Goal: Information Seeking & Learning: Find specific page/section

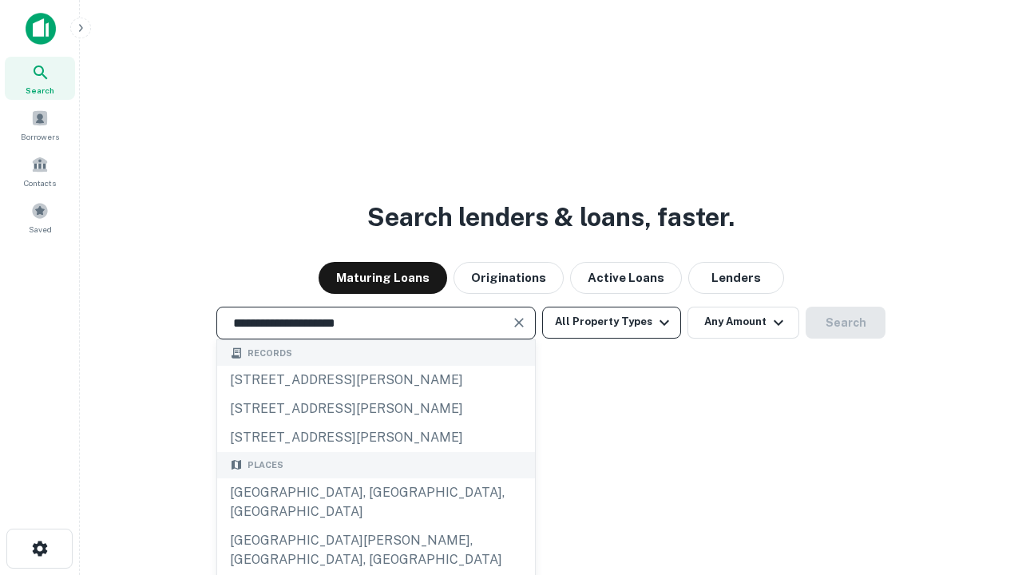
click at [375, 526] on div "[GEOGRAPHIC_DATA], [GEOGRAPHIC_DATA], [GEOGRAPHIC_DATA]" at bounding box center [376, 502] width 318 height 48
click at [612, 322] on button "All Property Types" at bounding box center [611, 323] width 139 height 32
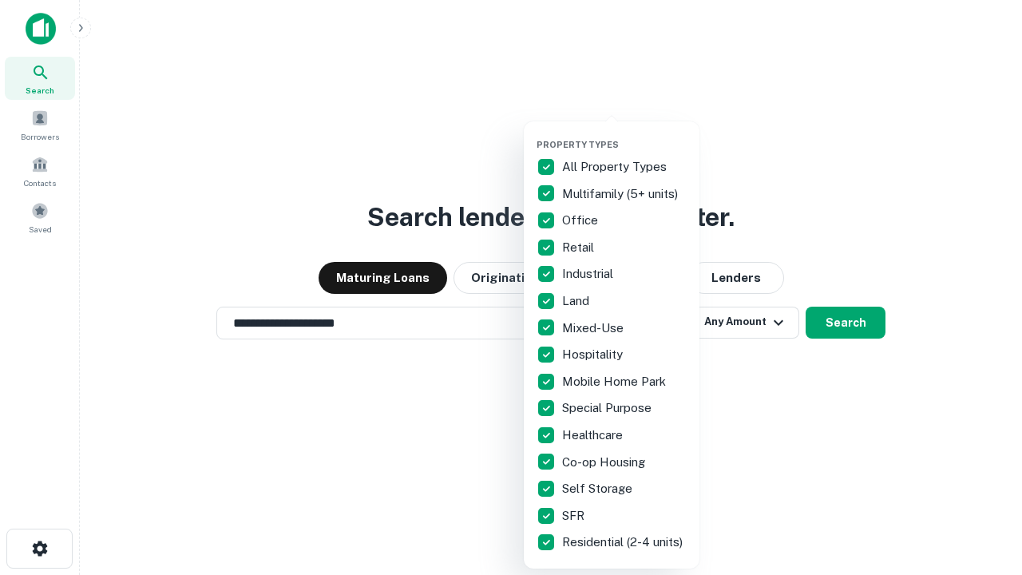
type input "**********"
click at [625, 134] on button "button" at bounding box center [625, 134] width 176 height 1
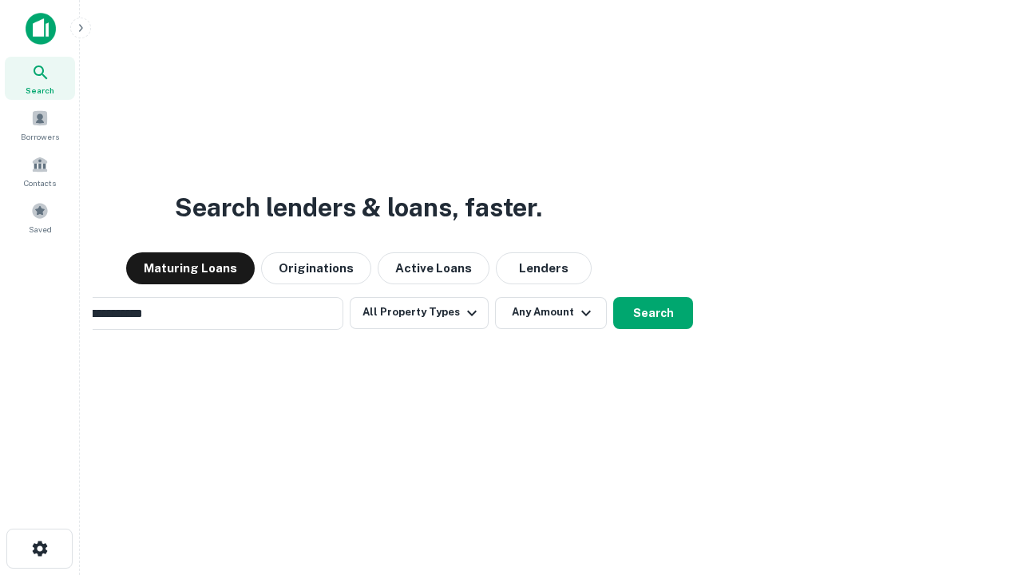
scroll to position [25, 0]
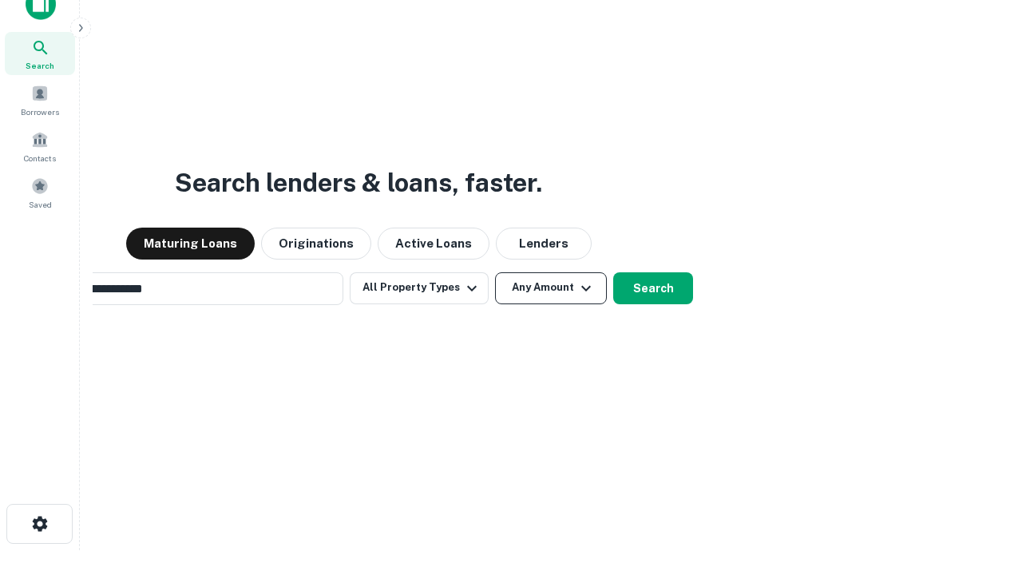
click at [495, 272] on button "Any Amount" at bounding box center [551, 288] width 112 height 32
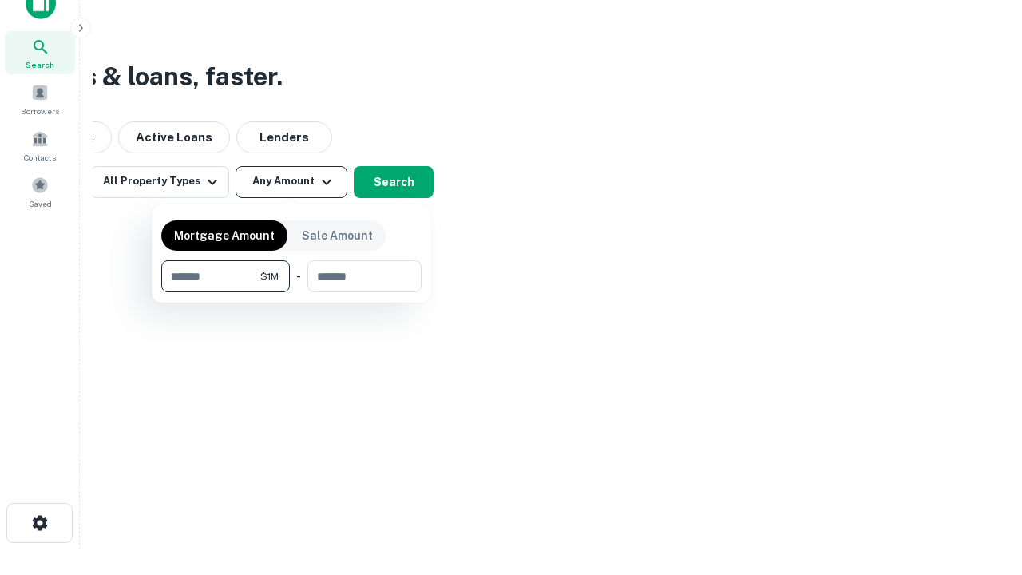
type input "*******"
click at [292, 292] on button "button" at bounding box center [291, 292] width 260 height 1
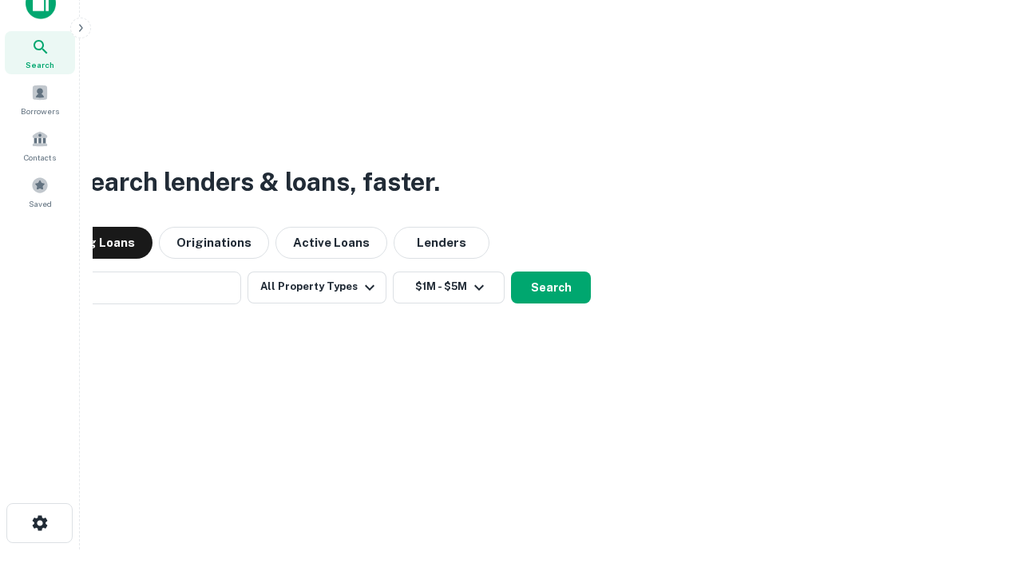
scroll to position [25, 0]
click at [511, 272] on button "Search" at bounding box center [551, 288] width 80 height 32
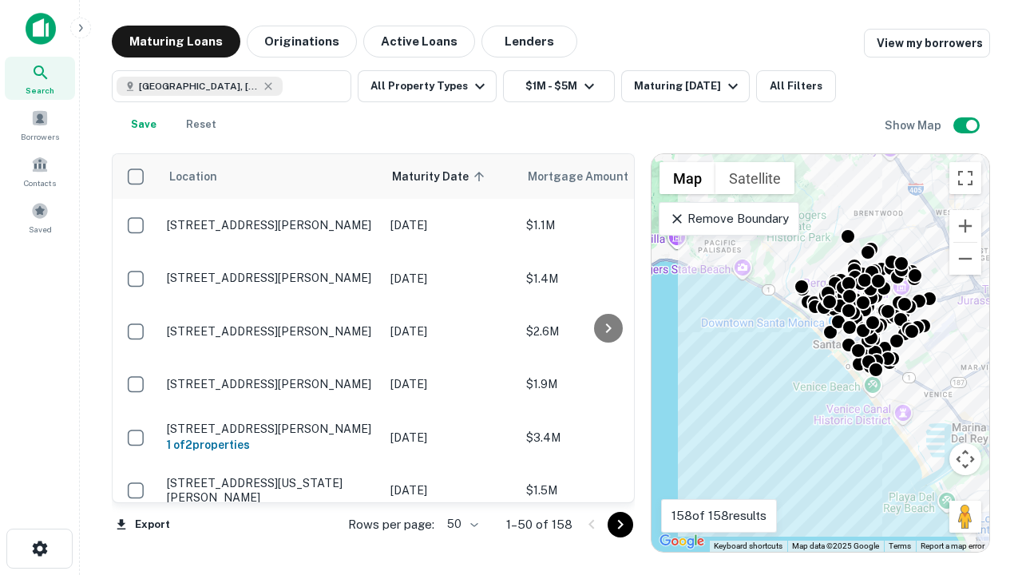
click at [460, 524] on body "Search Borrowers Contacts Saved Maturing Loans Originations Active Loans Lender…" at bounding box center [511, 287] width 1022 height 575
click at [461, 484] on li "25" at bounding box center [461, 484] width 46 height 29
